Goal: Task Accomplishment & Management: Use online tool/utility

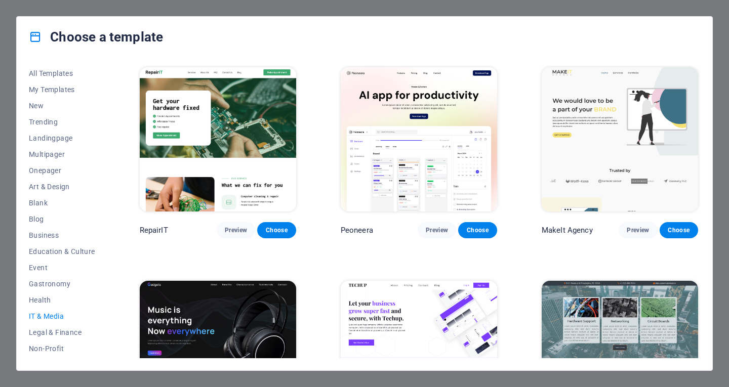
scroll to position [414, 0]
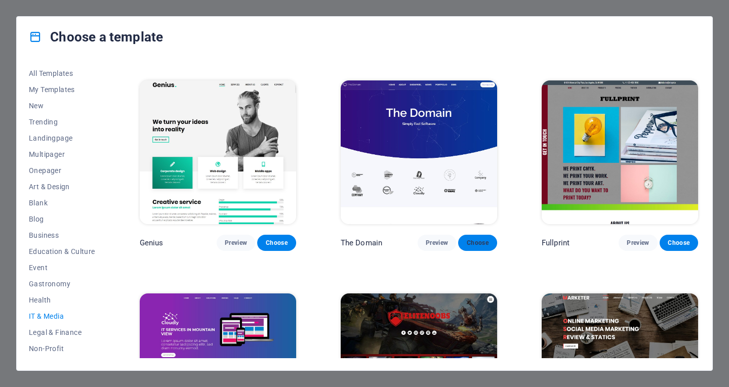
click at [477, 241] on span "Choose" at bounding box center [477, 243] width 22 height 8
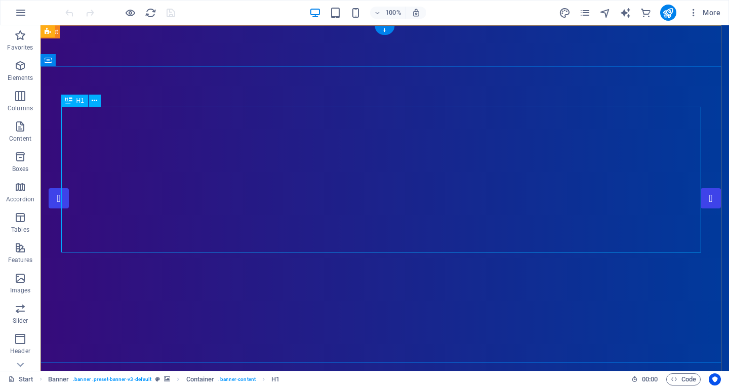
click at [97, 102] on icon at bounding box center [95, 101] width 6 height 11
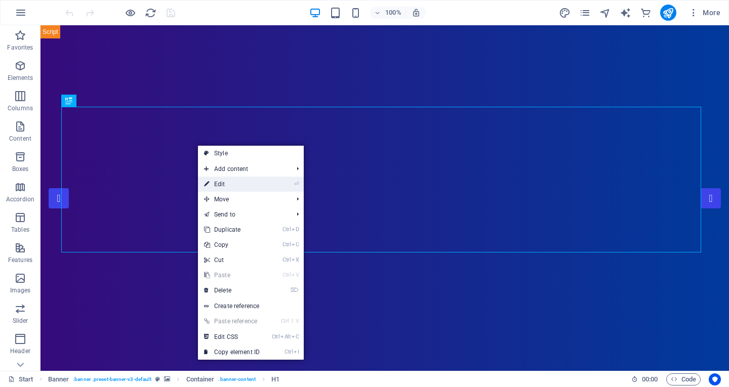
click at [217, 182] on link "⏎ Edit" at bounding box center [232, 184] width 68 height 15
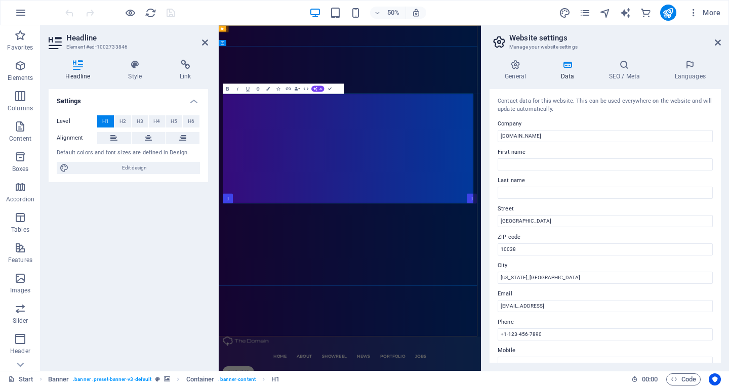
drag, startPoint x: 386, startPoint y: 204, endPoint x: 691, endPoint y: 339, distance: 333.7
drag, startPoint x: 327, startPoint y: 196, endPoint x: 438, endPoint y: 262, distance: 128.5
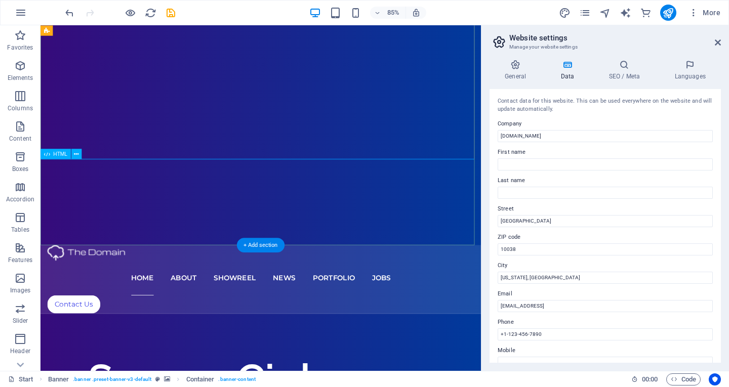
scroll to position [152, 0]
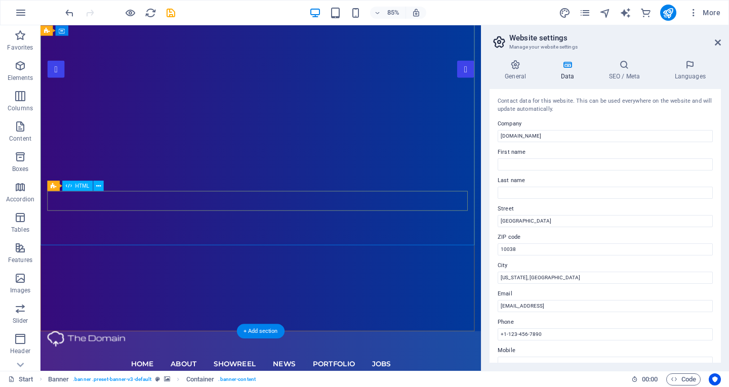
click at [96, 187] on icon at bounding box center [98, 185] width 5 height 9
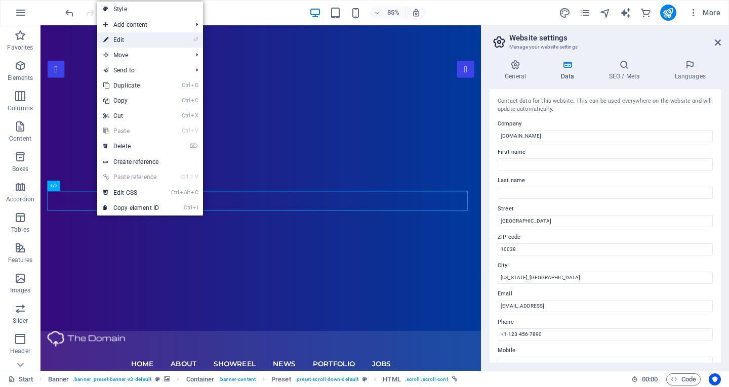
click at [139, 42] on link "⏎ Edit" at bounding box center [131, 39] width 68 height 15
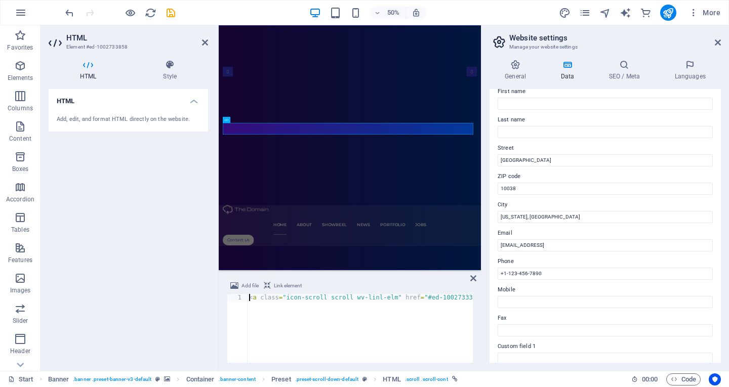
scroll to position [0, 0]
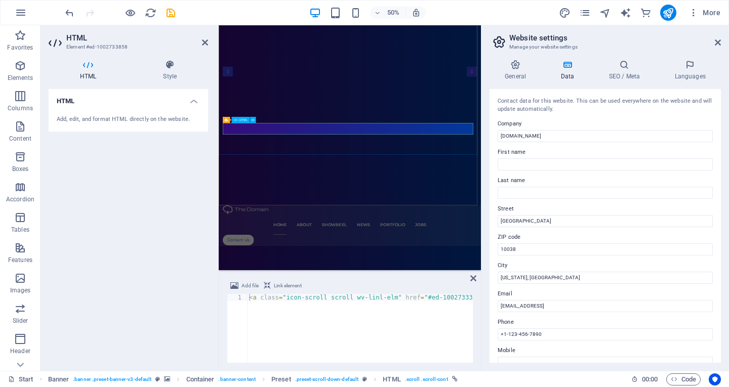
click at [560, 71] on h4 "Data" at bounding box center [569, 70] width 48 height 21
click at [568, 69] on icon at bounding box center [567, 65] width 44 height 10
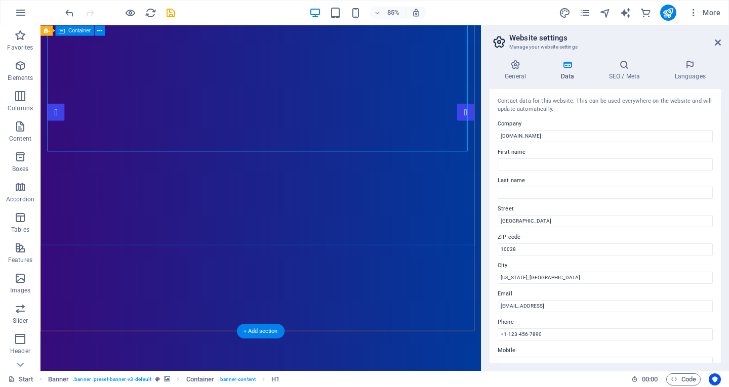
scroll to position [152, 0]
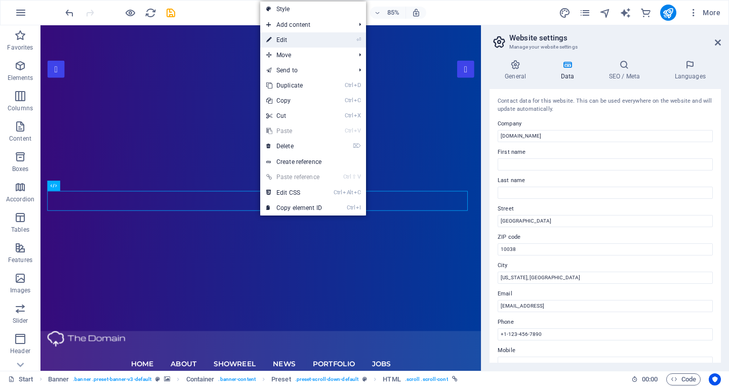
click at [295, 41] on link "⏎ Edit" at bounding box center [294, 39] width 68 height 15
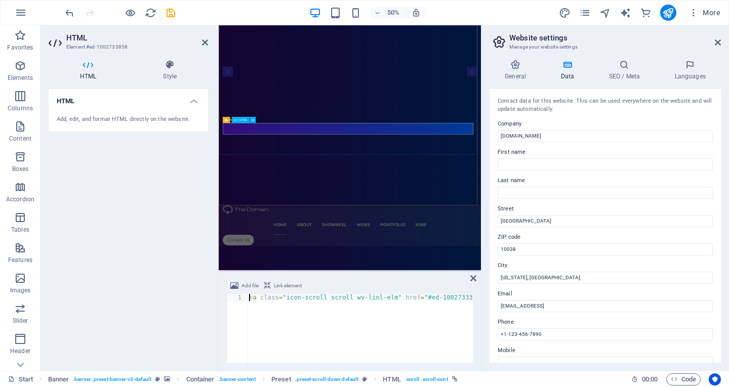
type textarea "From cybersecurity to high-performance hardware, we deliver tailored solutions …"
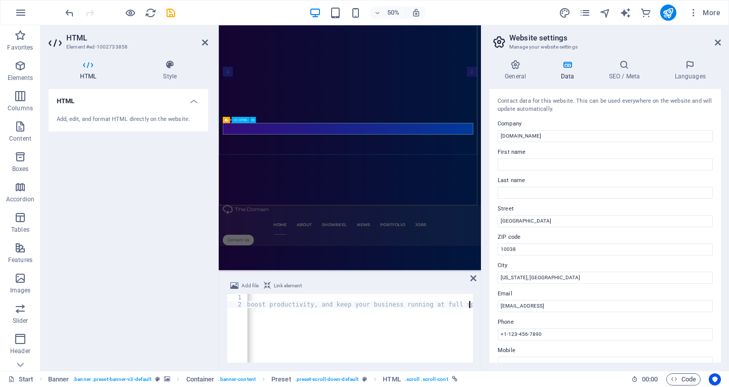
scroll to position [0, 423]
click at [180, 156] on div "HTML Add, edit, and format HTML directly on the website." at bounding box center [129, 226] width 160 height 274
click at [101, 186] on div "HTML Add, edit, and format HTML directly on the website." at bounding box center [129, 226] width 160 height 274
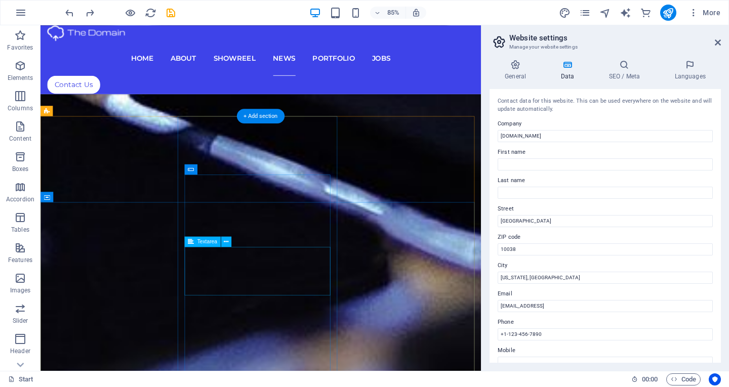
scroll to position [4780, 0]
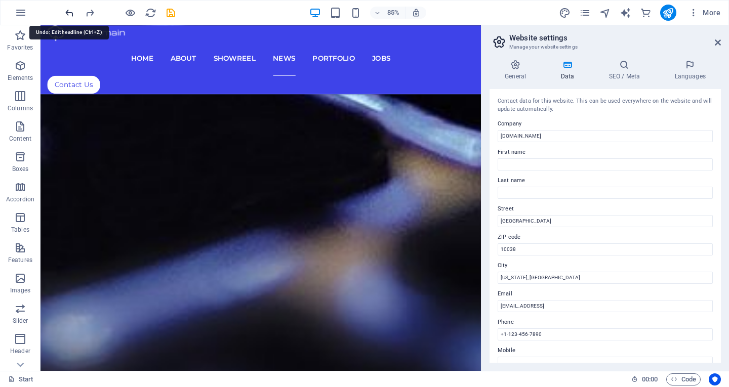
click at [67, 12] on icon "undo" at bounding box center [70, 13] width 12 height 12
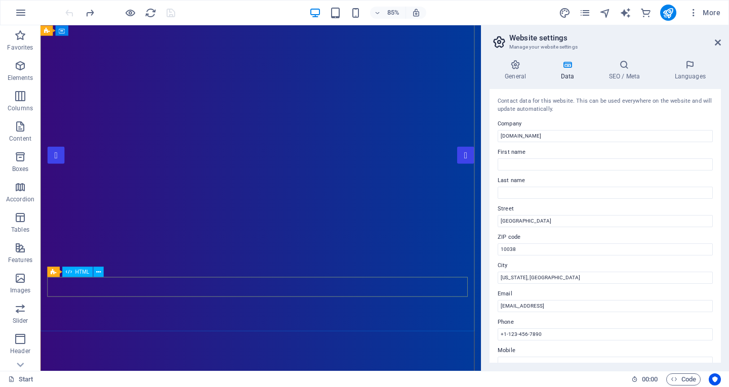
scroll to position [0, 0]
